Goal: Information Seeking & Learning: Check status

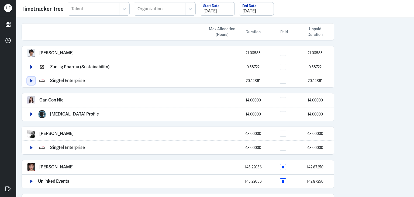
click at [29, 79] on icon "button" at bounding box center [31, 81] width 4 height 4
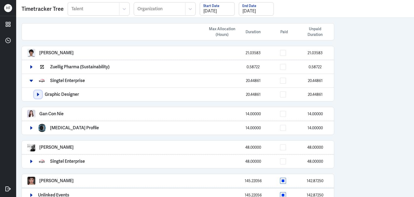
click at [37, 97] on button "button" at bounding box center [38, 94] width 8 height 8
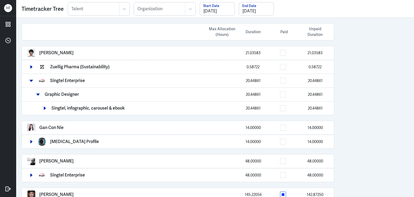
click at [27, 68] on div "Zuellig Pharma (Sustainability) 0.58722 0.58722" at bounding box center [178, 67] width 312 height 14
click at [31, 67] on icon "button" at bounding box center [31, 66] width 2 height 3
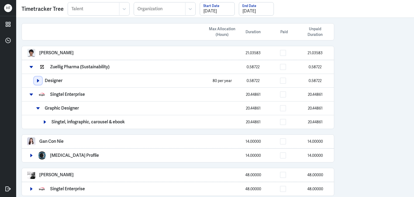
click at [39, 79] on icon "button" at bounding box center [38, 81] width 4 height 4
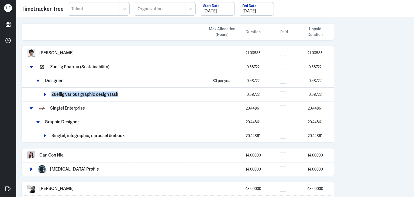
drag, startPoint x: 52, startPoint y: 93, endPoint x: 119, endPoint y: 96, distance: 67.5
click at [119, 96] on div "Zuellig various graphic design task 0.58722 0.58722" at bounding box center [185, 94] width 288 height 8
copy p "Zuellig various graphic design task"
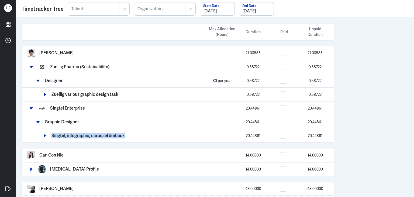
drag, startPoint x: 52, startPoint y: 135, endPoint x: 128, endPoint y: 134, distance: 76.0
click at [128, 134] on div "Singtel, infographic, carousel & ebook 20.44861 20.44861" at bounding box center [185, 136] width 288 height 8
copy p "Singtel, infographic, carousel & ebook"
click at [31, 66] on icon "button" at bounding box center [31, 67] width 4 height 4
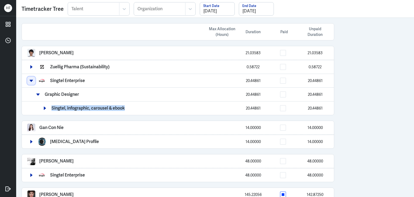
click at [31, 82] on icon "button" at bounding box center [31, 81] width 4 height 4
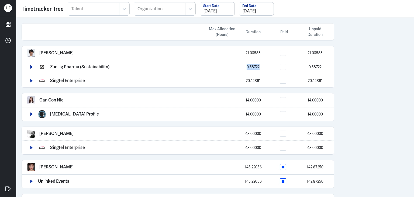
drag, startPoint x: 247, startPoint y: 67, endPoint x: 260, endPoint y: 67, distance: 13.2
click at [260, 67] on div "0.58722" at bounding box center [253, 67] width 27 height 6
copy span "0.58722"
drag, startPoint x: 244, startPoint y: 81, endPoint x: 262, endPoint y: 82, distance: 18.1
click at [262, 82] on div "20.44861" at bounding box center [253, 81] width 27 height 6
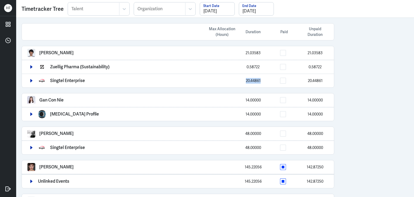
copy span "20.44861"
click at [370, 91] on div "Max Allocation (Hours) Duration Paid Unpaid Duration Arief Bahari 21.03583 21.0…" at bounding box center [215, 107] width 398 height 179
drag, startPoint x: 245, startPoint y: 54, endPoint x: 263, endPoint y: 54, distance: 18.3
click at [263, 54] on div "21.03583" at bounding box center [253, 53] width 27 height 6
copy span "21.03583"
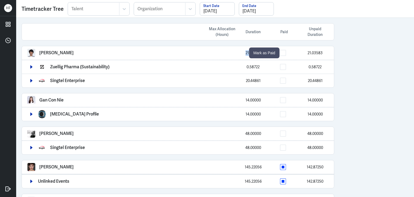
click at [284, 52] on span at bounding box center [283, 53] width 6 height 6
click at [288, 53] on input "checkbox" at bounding box center [288, 53] width 0 height 0
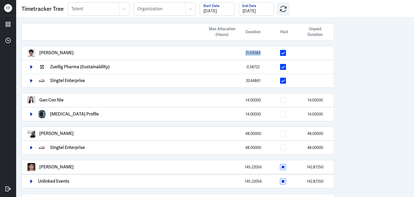
click at [386, 52] on div "Max Allocation (Hours) Duration Paid Unpaid Duration Arief Bahari 21.03583 Zuel…" at bounding box center [215, 107] width 398 height 179
click at [284, 100] on span at bounding box center [283, 100] width 6 height 6
click at [288, 100] on input "checkbox" at bounding box center [288, 100] width 0 height 0
click at [30, 148] on icon "button" at bounding box center [31, 148] width 4 height 4
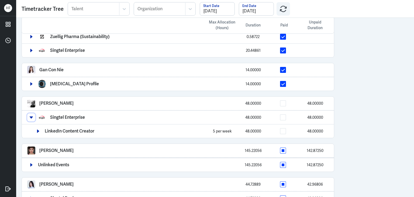
scroll to position [54, 0]
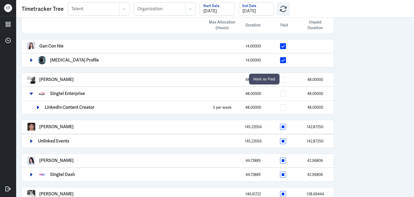
click at [284, 79] on span at bounding box center [283, 80] width 6 height 6
click at [288, 80] on input "checkbox" at bounding box center [288, 80] width 0 height 0
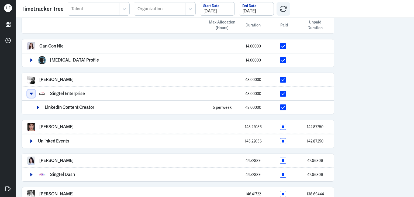
click at [31, 90] on button "button" at bounding box center [31, 94] width 8 height 8
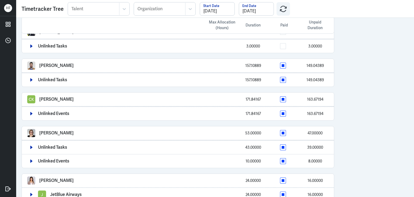
scroll to position [273, 0]
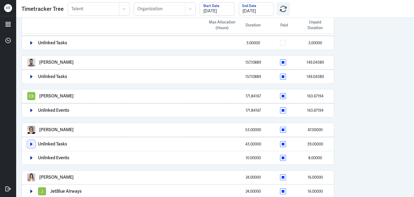
click at [33, 143] on icon "button" at bounding box center [31, 144] width 4 height 4
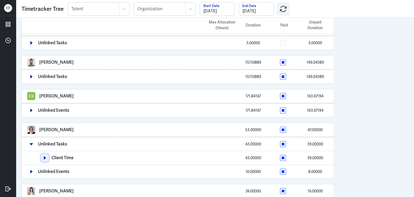
click at [44, 156] on icon "button" at bounding box center [45, 157] width 2 height 3
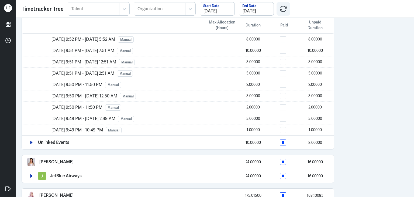
scroll to position [426, 0]
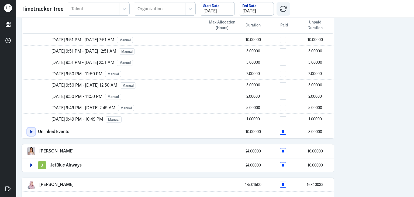
click at [31, 130] on icon "button" at bounding box center [31, 131] width 2 height 3
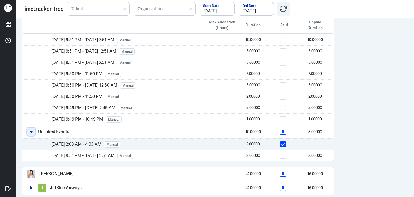
click at [32, 131] on icon "button" at bounding box center [31, 132] width 3 height 2
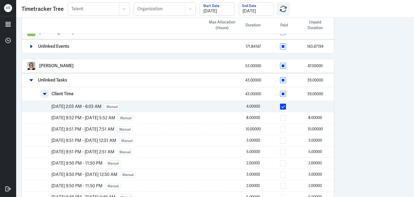
scroll to position [335, 0]
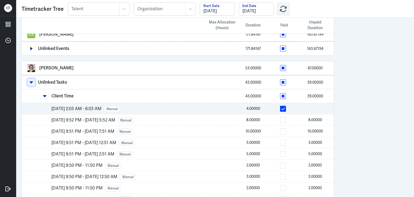
click at [30, 80] on icon "button" at bounding box center [31, 82] width 4 height 4
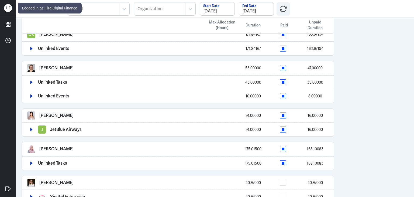
click at [28, 12] on div "Logged in as Hire Digital Finance" at bounding box center [50, 8] width 64 height 11
click at [389, 115] on div "Max Allocation (Hours) Duration Paid Unpaid Duration Arief Bahari 21.03583 Zuel…" at bounding box center [215, 107] width 398 height 179
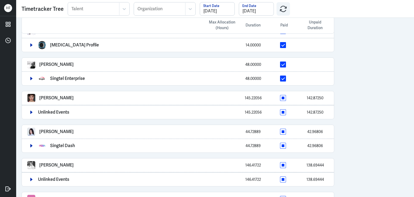
scroll to position [67, 0]
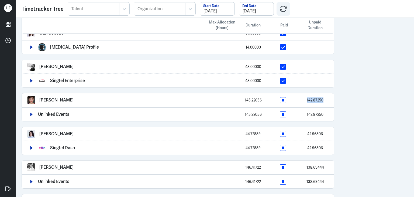
drag, startPoint x: 306, startPoint y: 99, endPoint x: 329, endPoint y: 99, distance: 22.9
click at [329, 99] on div "Lucy Koleva 145.22056 142.87250" at bounding box center [178, 100] width 312 height 14
copy span "142.87250"
drag, startPoint x: 351, startPoint y: 120, endPoint x: 356, endPoint y: 115, distance: 7.6
click at [353, 119] on div "Max Allocation (Hours) Duration Paid Unpaid Duration Arief Bahari 21.03583 Zuel…" at bounding box center [215, 107] width 398 height 179
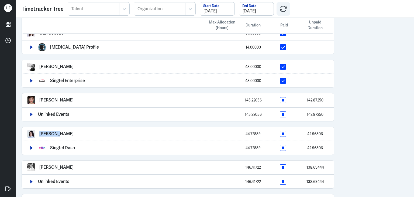
drag, startPoint x: 39, startPoint y: 133, endPoint x: 63, endPoint y: 133, distance: 24.3
click at [63, 133] on div "Lei Wang 44.72889 42.96806" at bounding box center [177, 134] width 301 height 8
copy p "[PERSON_NAME]"
drag, startPoint x: 308, startPoint y: 134, endPoint x: 324, endPoint y: 133, distance: 15.1
click at [324, 133] on div "42.96806" at bounding box center [315, 134] width 27 height 6
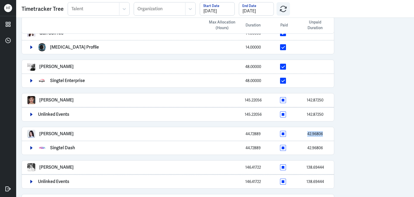
copy span "42.96806"
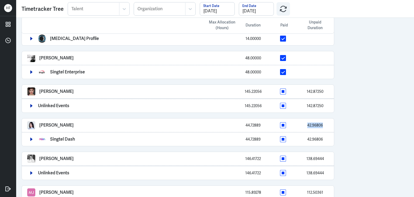
scroll to position [96, 0]
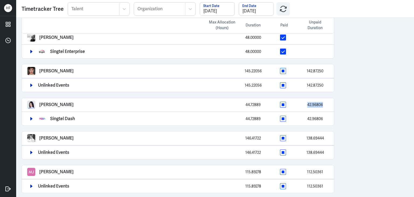
drag, startPoint x: 377, startPoint y: 98, endPoint x: 368, endPoint y: 99, distance: 8.7
click at [377, 97] on div "Max Allocation (Hours) Duration Paid Unpaid Duration Arief Bahari 21.03583 Zuel…" at bounding box center [215, 107] width 398 height 179
click at [335, 115] on div "Max Allocation (Hours) Duration Paid Unpaid Duration Arief Bahari 21.03583 Zuel…" at bounding box center [178, 185] width 324 height 526
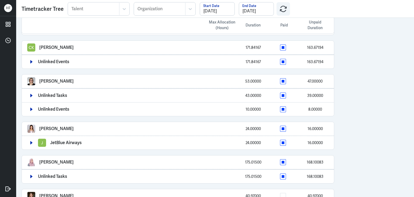
scroll to position [320, 0]
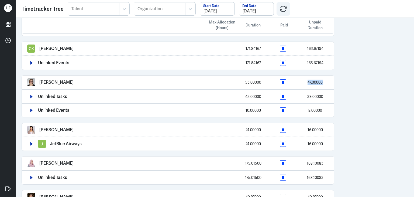
drag, startPoint x: 308, startPoint y: 80, endPoint x: 333, endPoint y: 81, distance: 25.1
click at [333, 81] on div "Robyn Hochstetler 53.00000 47.00000" at bounding box center [178, 82] width 312 height 14
copy span "47.00000"
click at [389, 132] on div "Max Allocation (Hours) Duration Paid Unpaid Duration Arief Bahari 21.03583 Zuel…" at bounding box center [215, 107] width 398 height 179
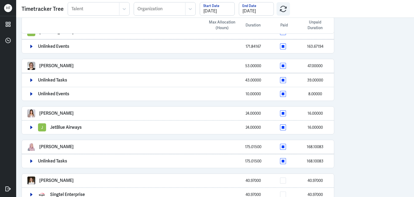
scroll to position [343, 0]
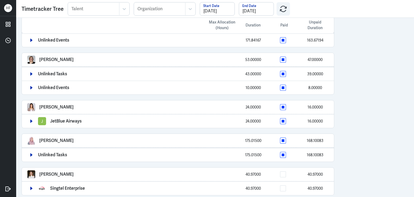
drag, startPoint x: 41, startPoint y: 169, endPoint x: 80, endPoint y: 169, distance: 39.1
click at [80, 170] on div "Ashleigh Adair 40.97000 40.97000" at bounding box center [177, 174] width 301 height 8
drag, startPoint x: 246, startPoint y: 171, endPoint x: 281, endPoint y: 167, distance: 35.5
click at [276, 171] on div "40.97000 40.97000" at bounding box center [267, 174] width 124 height 6
click at [32, 187] on icon "button" at bounding box center [31, 188] width 2 height 3
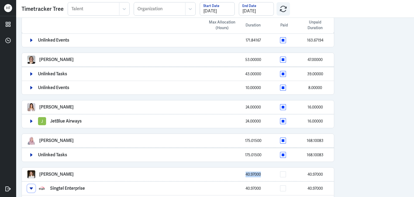
scroll to position [357, 0]
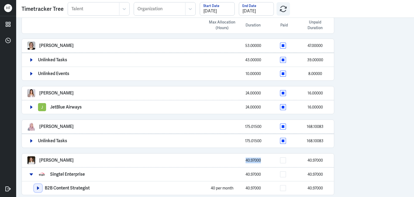
click at [35, 185] on button "button" at bounding box center [38, 188] width 8 height 8
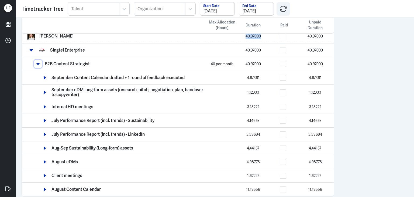
scroll to position [482, 0]
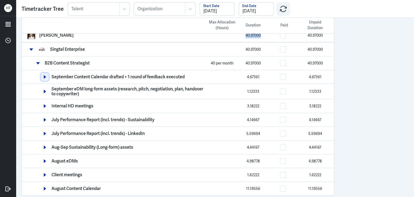
click at [41, 73] on button "button" at bounding box center [45, 77] width 8 height 8
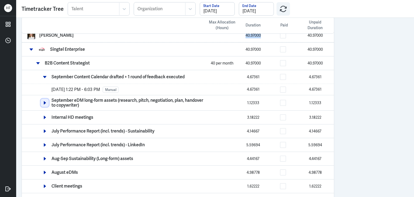
click at [44, 101] on icon "button" at bounding box center [45, 102] width 2 height 3
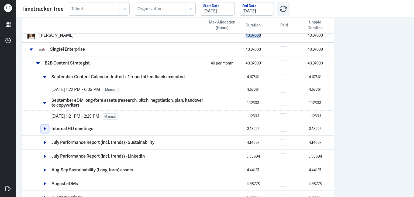
click at [44, 127] on icon "button" at bounding box center [45, 128] width 2 height 3
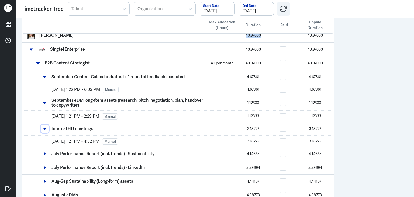
scroll to position [516, 0]
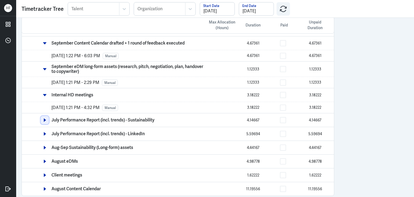
click at [43, 118] on icon "button" at bounding box center [45, 120] width 4 height 4
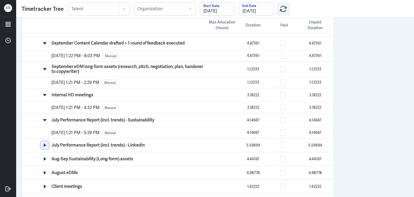
click at [43, 143] on icon "button" at bounding box center [45, 145] width 4 height 4
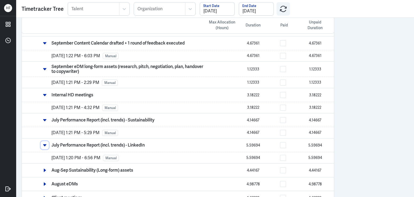
scroll to position [538, 0]
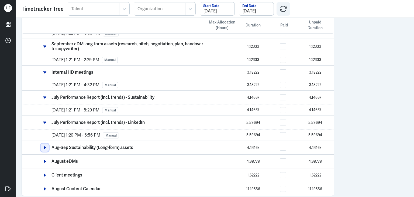
click at [41, 144] on button "button" at bounding box center [45, 147] width 8 height 8
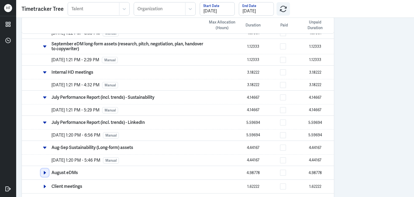
click at [43, 170] on button "button" at bounding box center [45, 173] width 8 height 8
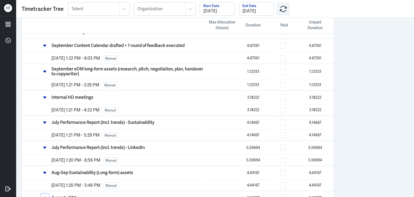
scroll to position [561, 0]
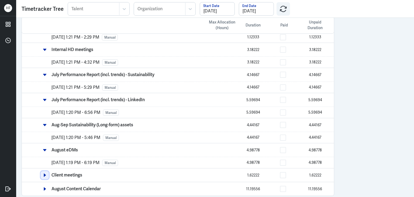
click at [42, 172] on button "button" at bounding box center [45, 175] width 8 height 8
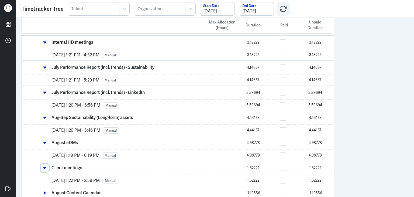
scroll to position [572, 0]
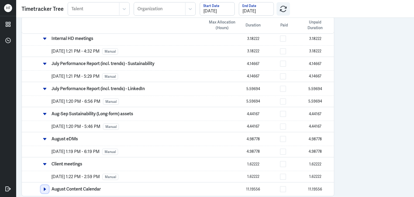
click at [42, 185] on button "button" at bounding box center [45, 189] width 8 height 8
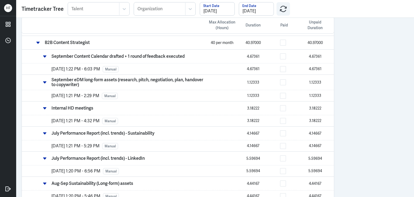
scroll to position [448, 0]
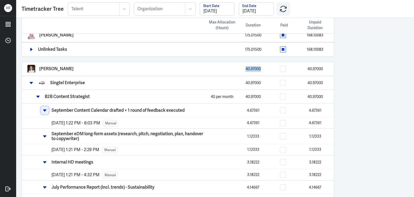
click at [44, 109] on icon "button" at bounding box center [44, 110] width 3 height 2
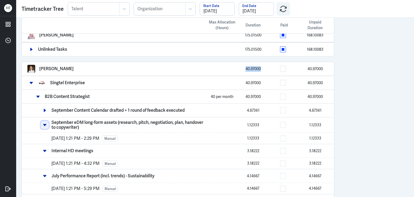
click at [44, 124] on icon "button" at bounding box center [44, 125] width 3 height 2
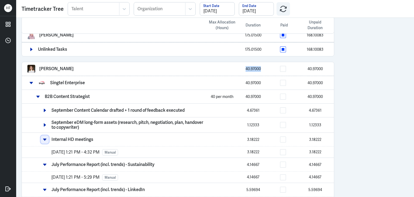
click at [45, 138] on button "button" at bounding box center [45, 139] width 8 height 8
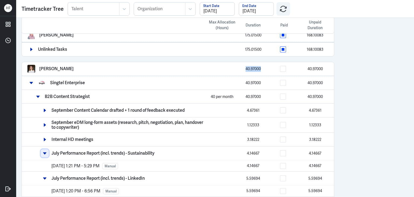
click at [44, 152] on icon "button" at bounding box center [44, 153] width 3 height 2
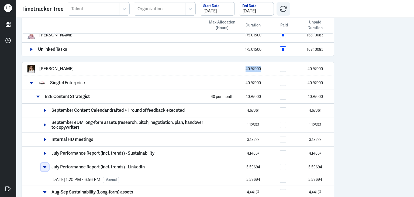
click at [45, 165] on icon "button" at bounding box center [45, 167] width 4 height 4
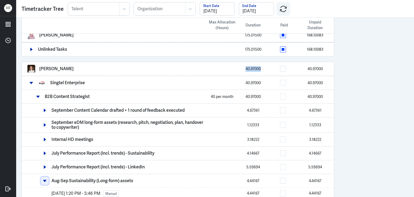
click at [46, 179] on icon "button" at bounding box center [45, 181] width 4 height 4
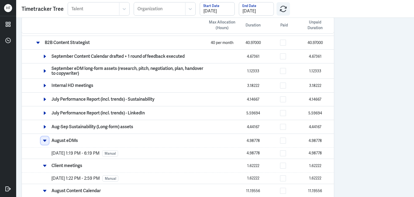
click at [44, 139] on icon "button" at bounding box center [45, 141] width 4 height 4
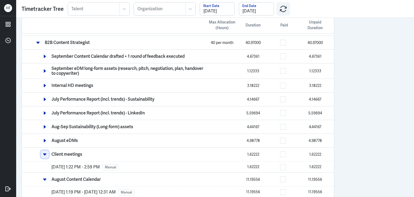
click at [44, 152] on icon "button" at bounding box center [45, 154] width 4 height 4
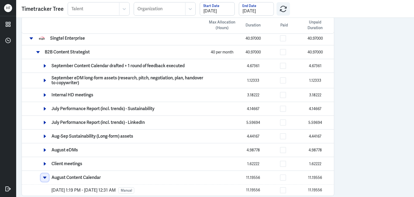
click at [43, 177] on icon "button" at bounding box center [44, 178] width 3 height 2
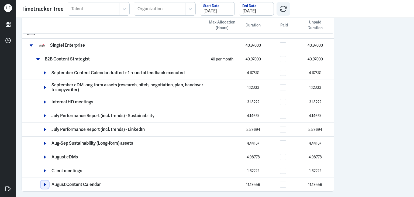
scroll to position [482, 0]
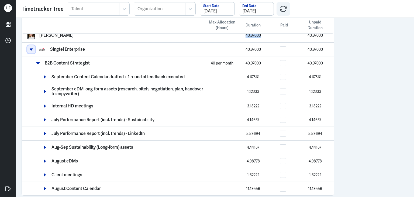
click at [31, 47] on icon "button" at bounding box center [31, 49] width 4 height 4
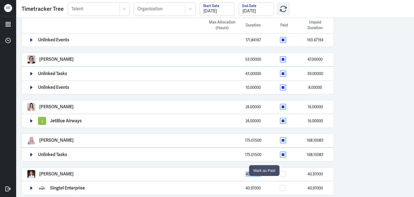
click at [283, 172] on span at bounding box center [283, 174] width 6 height 6
click at [288, 174] on input "checkbox" at bounding box center [288, 174] width 0 height 0
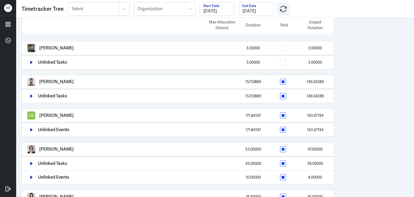
scroll to position [254, 0]
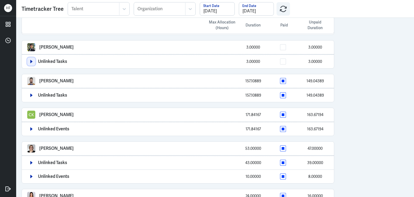
click at [30, 60] on icon "button" at bounding box center [31, 62] width 4 height 4
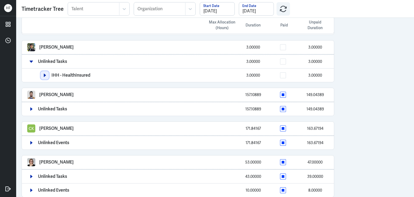
click at [47, 74] on button "button" at bounding box center [45, 75] width 8 height 8
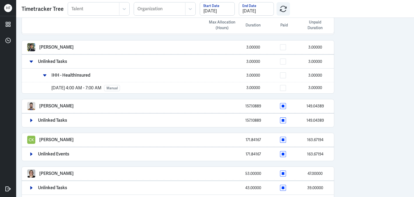
drag, startPoint x: 385, startPoint y: 49, endPoint x: 384, endPoint y: 40, distance: 8.7
click at [385, 49] on div "Max Allocation (Hours) Duration Paid Unpaid Duration Arief Bahari 21.03583 Zuel…" at bounding box center [215, 107] width 398 height 179
click at [27, 59] on div "Unlinked Tasks 3.00000 3.00000" at bounding box center [178, 61] width 312 height 14
click at [30, 60] on icon "button" at bounding box center [31, 62] width 4 height 4
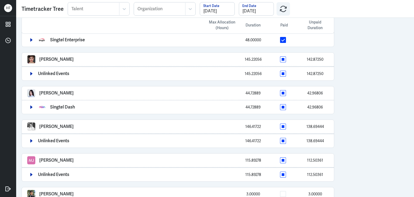
scroll to position [0, 0]
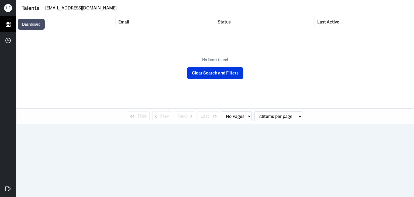
click at [11, 26] on icon at bounding box center [8, 24] width 8 height 8
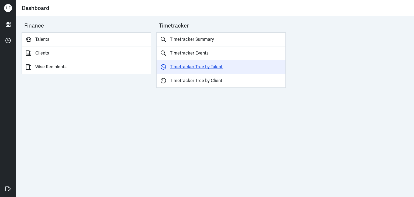
click at [173, 69] on link "Timetracker Tree by Talent" at bounding box center [220, 67] width 129 height 14
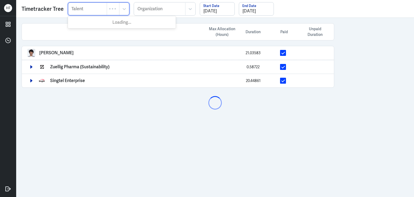
click at [81, 13] on div "Talent" at bounding box center [87, 9] width 39 height 12
paste input "[PERSON_NAME]"
type input "[PERSON_NAME]"
click at [98, 9] on div at bounding box center [87, 9] width 33 height 6
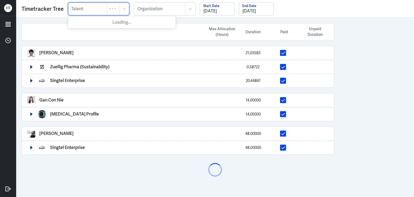
click at [79, 6] on div at bounding box center [87, 9] width 33 height 6
paste input "[PERSON_NAME]"
type input "[PERSON_NAME]"
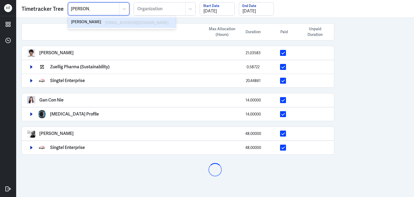
click at [83, 23] on div "[PERSON_NAME]" at bounding box center [86, 22] width 31 height 6
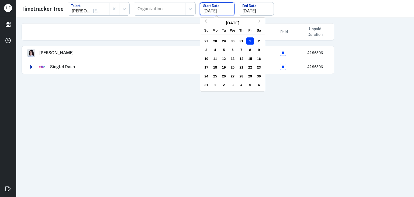
click at [205, 11] on input "[DATE]" at bounding box center [217, 8] width 35 height 13
click at [203, 21] on button "Previous Month" at bounding box center [205, 22] width 9 height 9
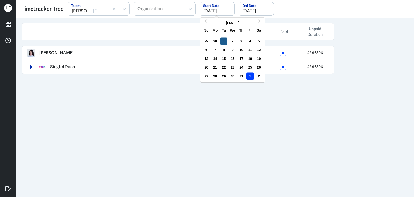
click at [221, 40] on div "1" at bounding box center [223, 40] width 7 height 7
type input "[DATE]"
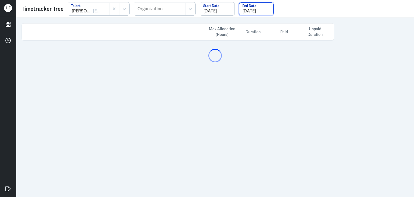
click at [263, 6] on input "[DATE]" at bounding box center [256, 8] width 35 height 13
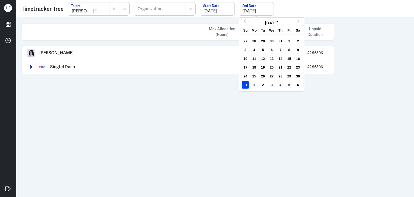
click at [280, 43] on div "31" at bounding box center [280, 40] width 7 height 7
type input "[DATE]"
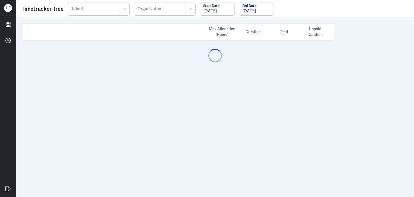
click at [77, 13] on div "Talent" at bounding box center [93, 9] width 51 height 12
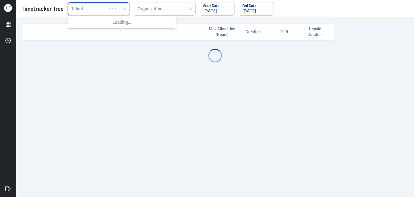
paste input "[PERSON_NAME]"
type input "[PERSON_NAME]"
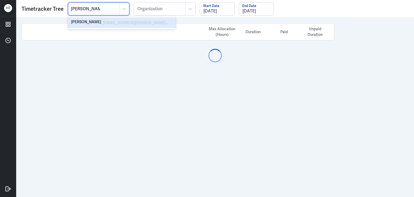
click at [98, 22] on div "[PERSON_NAME]" at bounding box center [86, 22] width 30 height 6
